Goal: Transaction & Acquisition: Purchase product/service

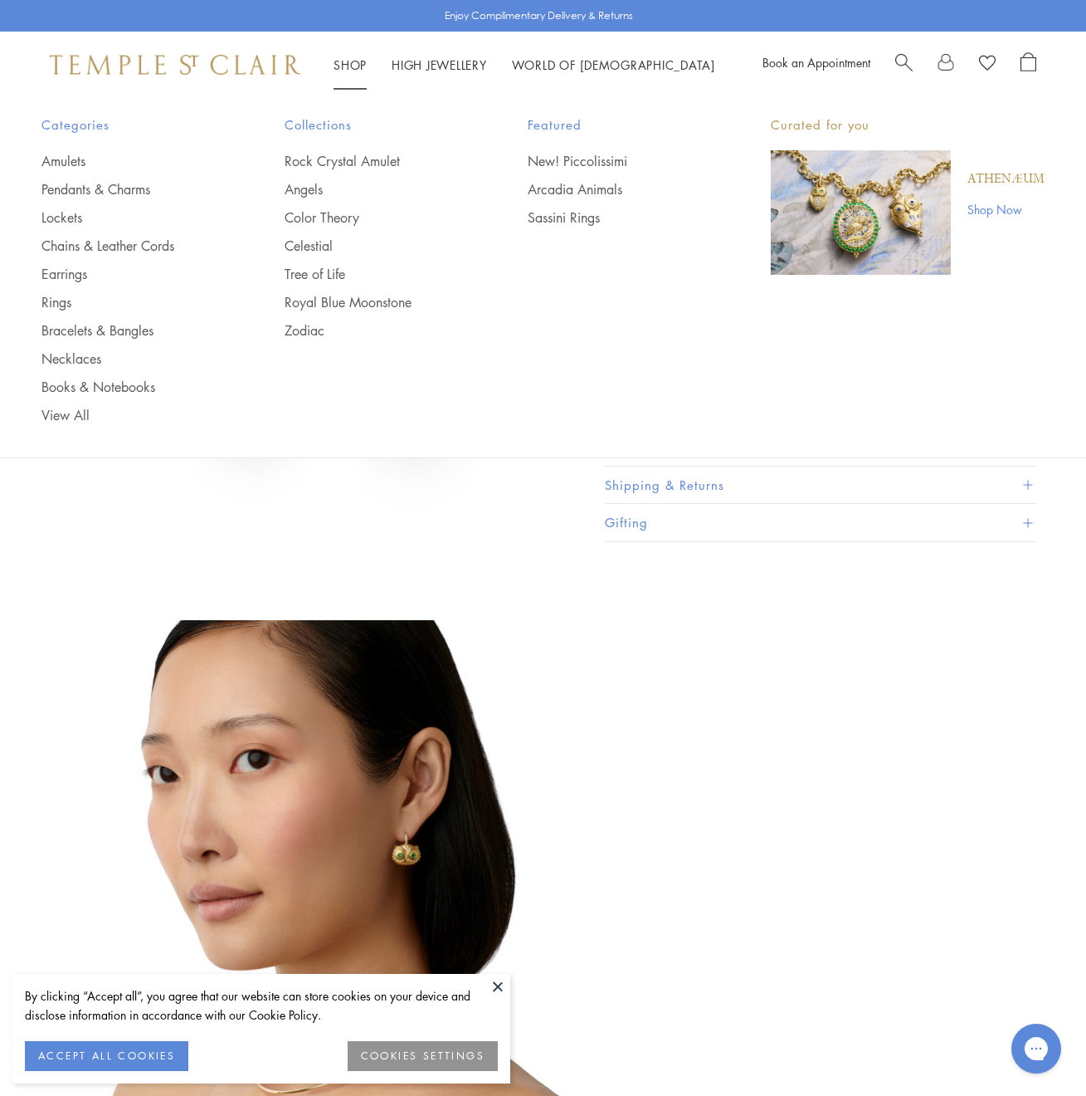
click at [357, 56] on li "Shop Shop Categories Amulets Pendants & Charms Lockets Chains & Leather Cords E…" at bounding box center [350, 65] width 33 height 21
click at [72, 161] on link "Amulets" at bounding box center [130, 161] width 177 height 18
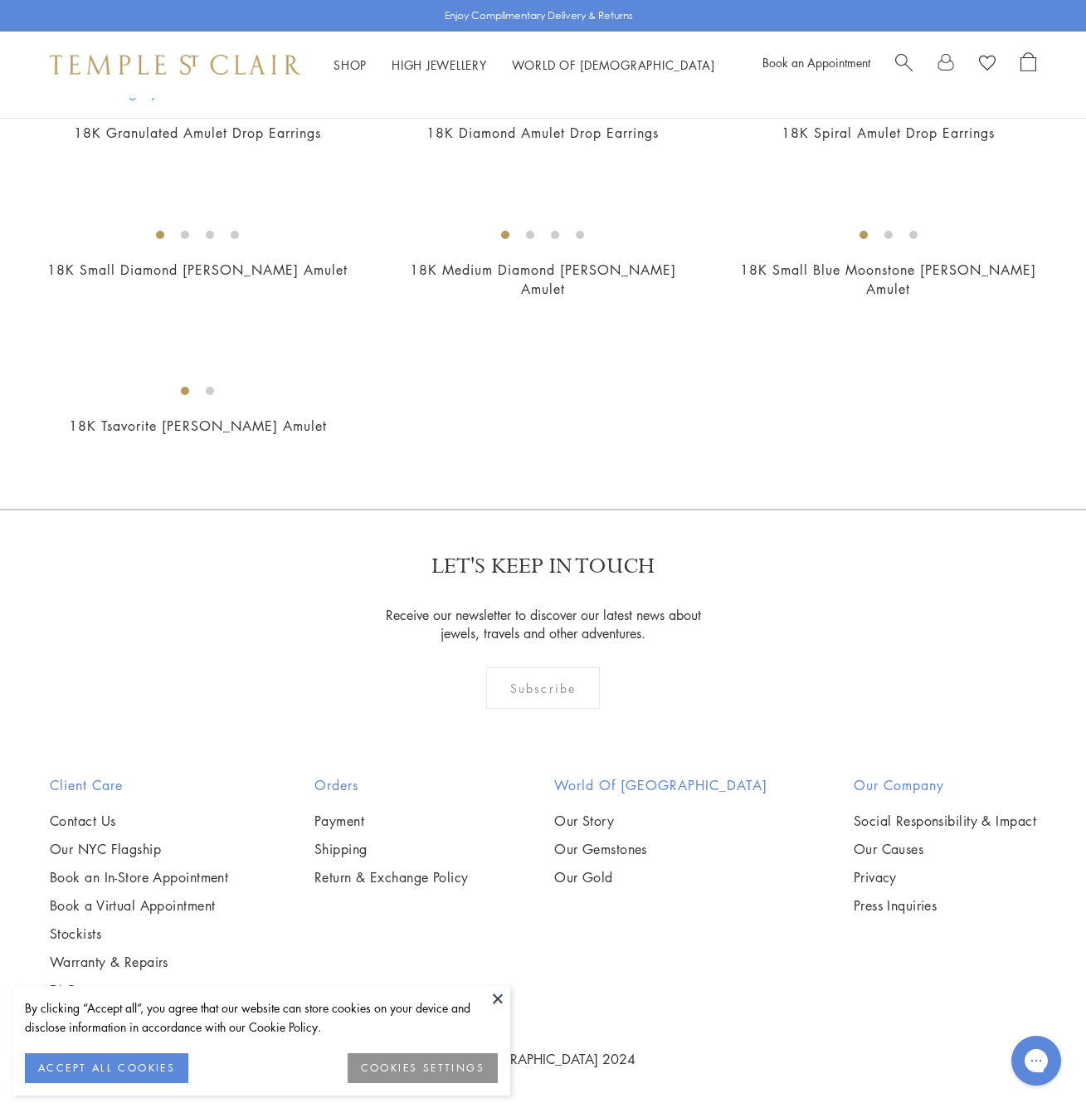
scroll to position [8499, 0]
click at [0, 0] on img at bounding box center [0, 0] width 0 height 0
click at [434, 74] on div "Shop Shop Categories Amulets Pendants & Charms Lockets Chains & Leather Cords E…" at bounding box center [543, 65] width 419 height 21
click at [433, 64] on link "High Jewellery High Jewellery" at bounding box center [439, 64] width 95 height 17
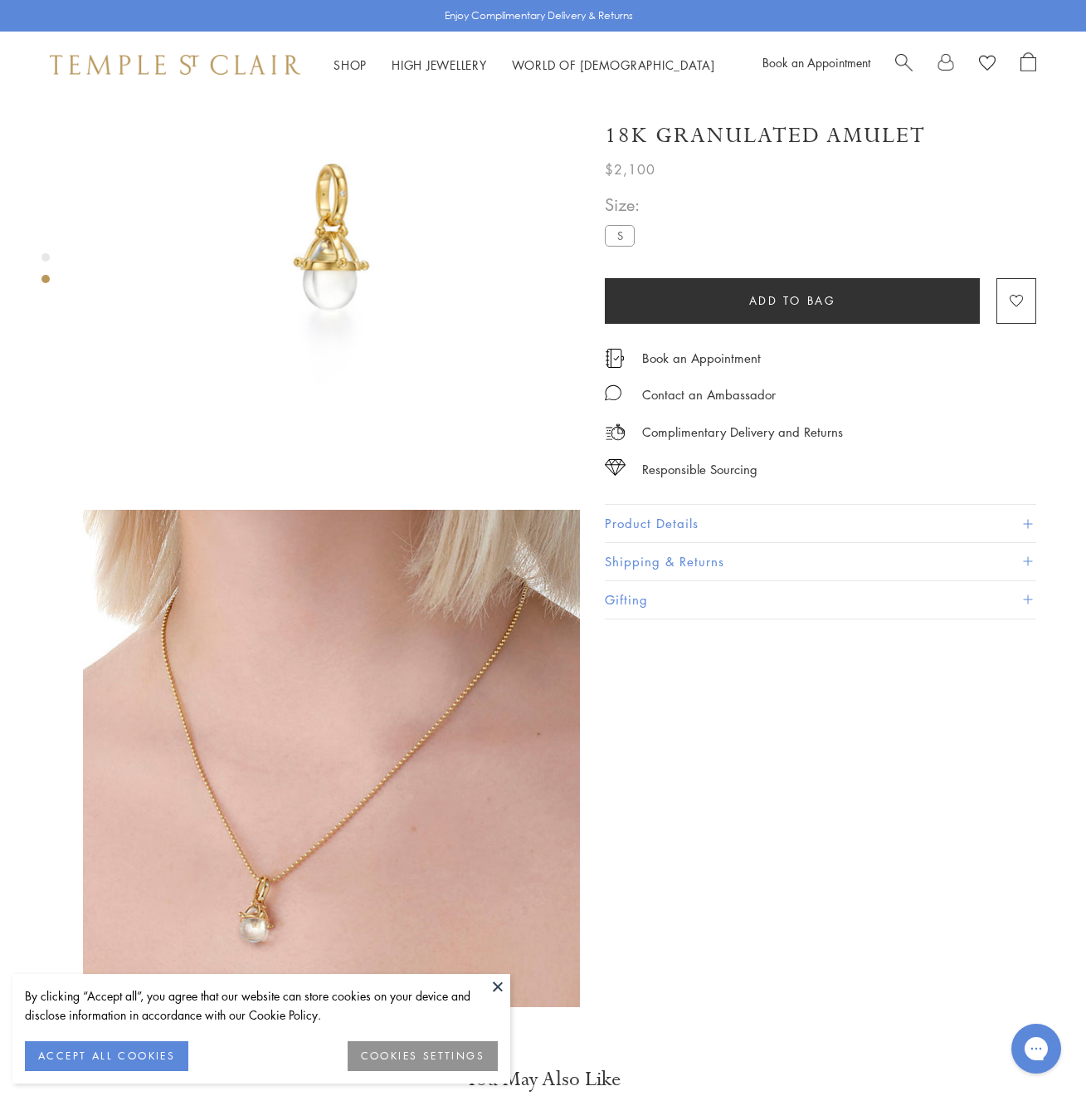
scroll to position [125, 0]
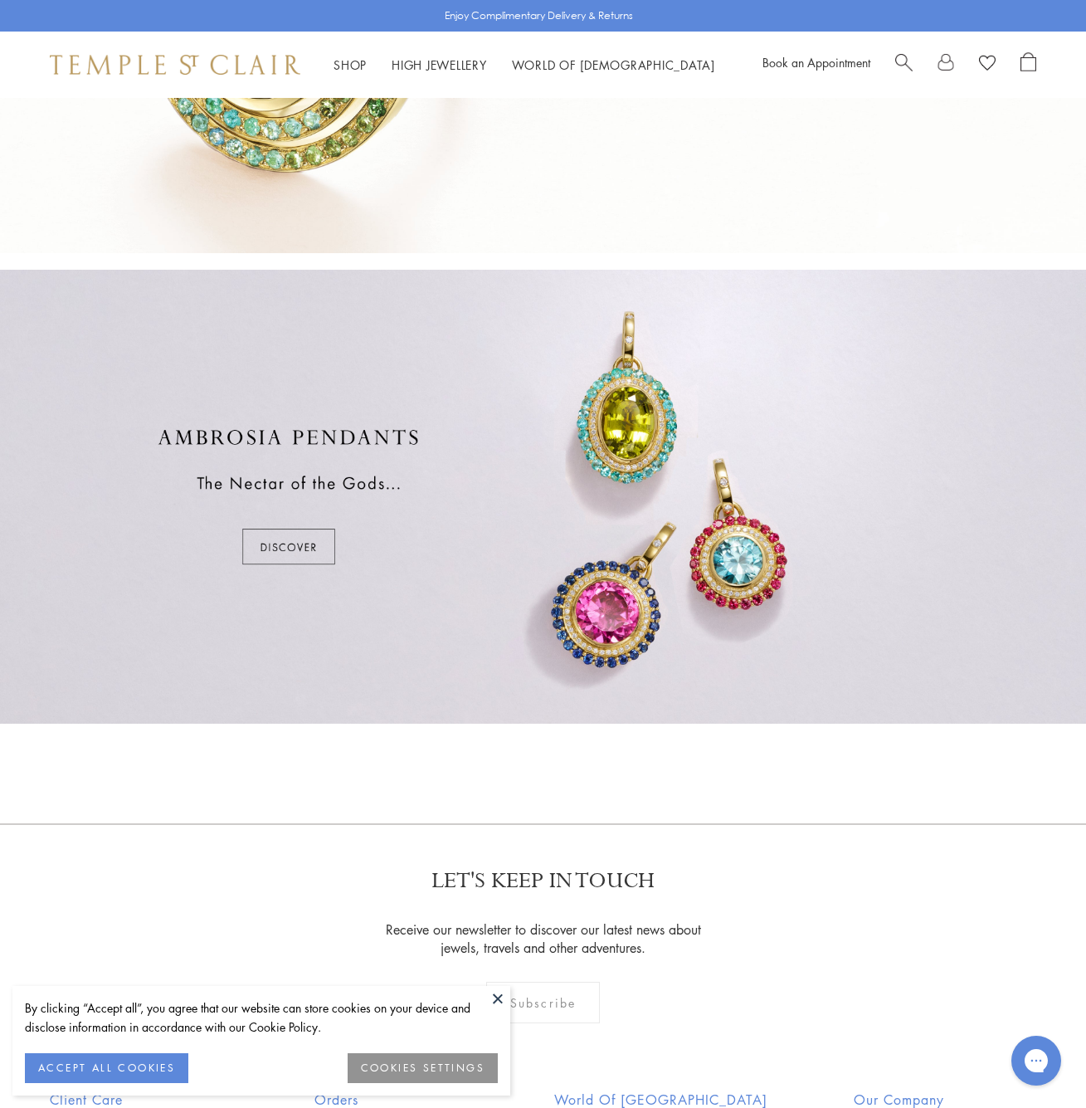
scroll to position [771, 0]
